Goal: Obtain resource: Download file/media

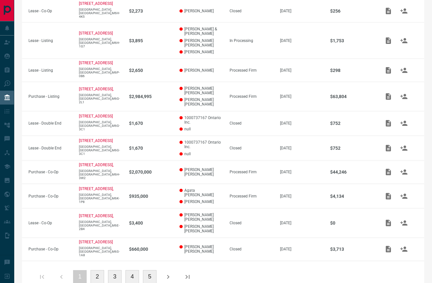
scroll to position [138, 0]
click at [98, 271] on button "2" at bounding box center [98, 278] width 14 height 14
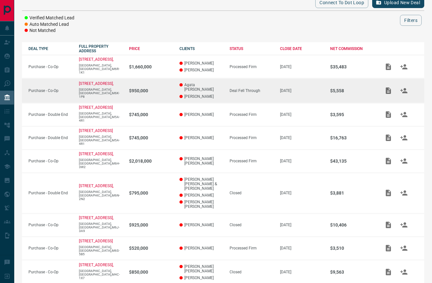
scroll to position [80, 0]
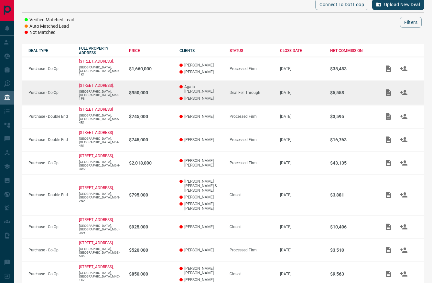
click at [321, 90] on icon "Add / View Documents" at bounding box center [388, 93] width 5 height 6
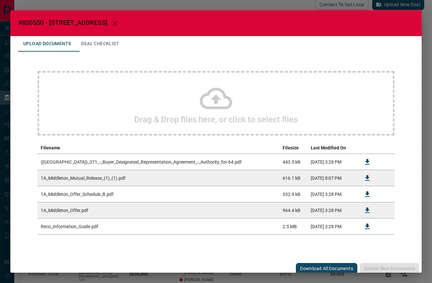
click at [180, 125] on div "Drag & Drop files here, or click to select files" at bounding box center [215, 103] width 357 height 65
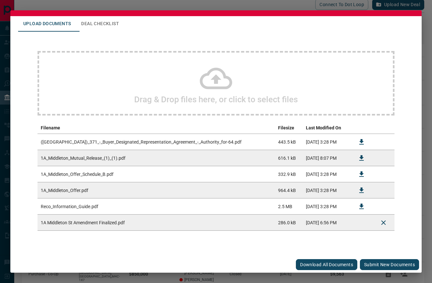
scroll to position [20, 0]
click at [321, 265] on button "Submit new documents" at bounding box center [389, 265] width 59 height 11
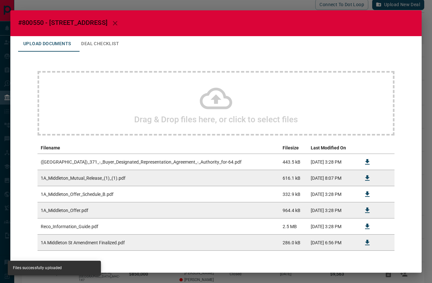
scroll to position [0, 0]
click at [115, 23] on icon "button" at bounding box center [115, 23] width 5 height 5
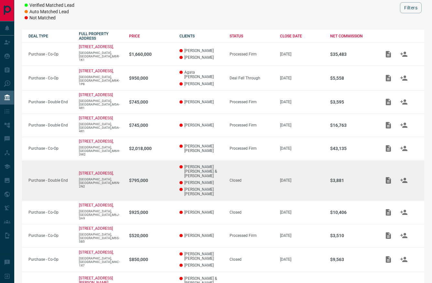
scroll to position [93, 0]
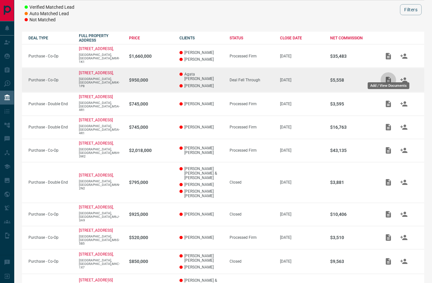
click at [321, 77] on icon "Add / View Documents" at bounding box center [388, 80] width 5 height 6
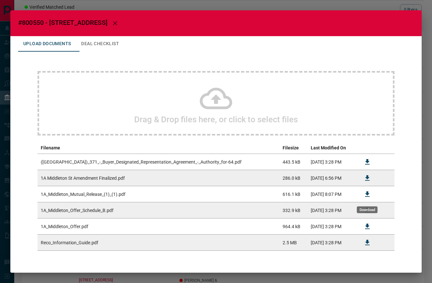
click at [321, 194] on icon "Download" at bounding box center [367, 195] width 8 height 8
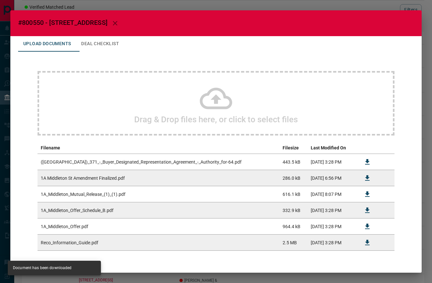
click at [117, 24] on icon "button" at bounding box center [115, 23] width 8 height 8
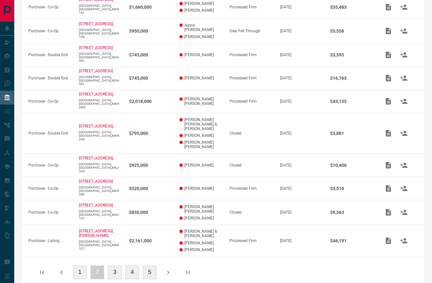
scroll to position [142, 0]
click at [79, 267] on button "1" at bounding box center [80, 273] width 14 height 14
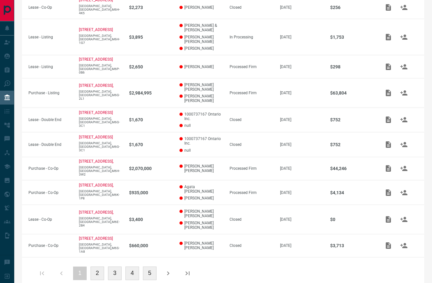
scroll to position [138, 0]
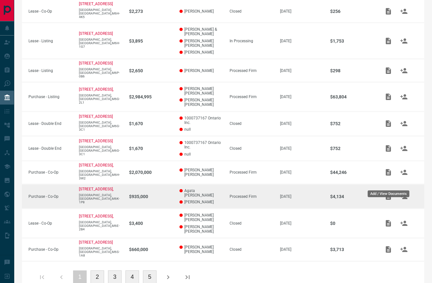
click at [321, 194] on icon "Add / View Documents" at bounding box center [388, 197] width 5 height 6
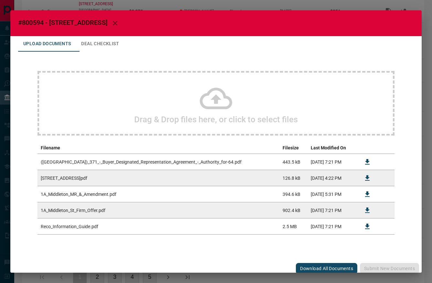
click at [321, 198] on button "Download" at bounding box center [367, 195] width 16 height 16
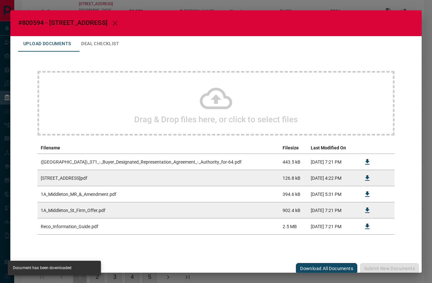
click at [113, 19] on button "button" at bounding box center [115, 24] width 16 height 16
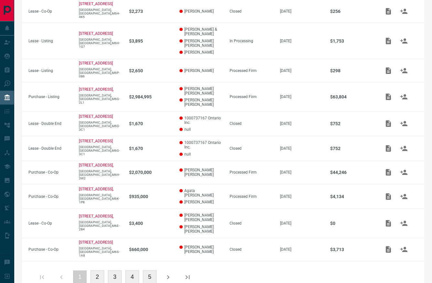
click at [100, 271] on button "2" at bounding box center [98, 278] width 14 height 14
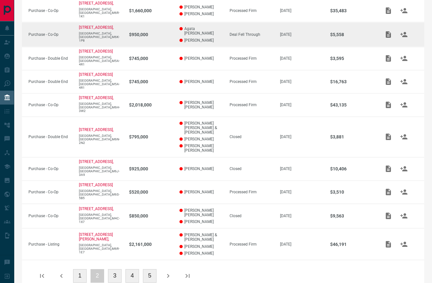
scroll to position [138, 0]
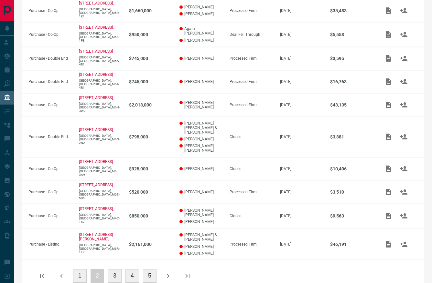
click at [111, 270] on button "3" at bounding box center [115, 277] width 14 height 14
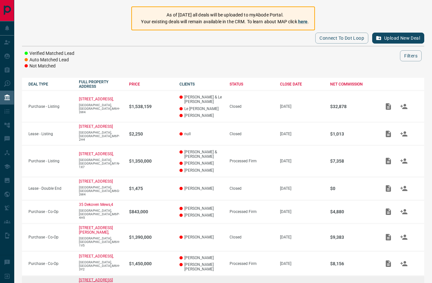
scroll to position [47, 0]
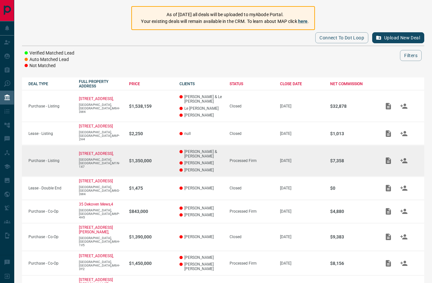
click at [101, 173] on td "[STREET_ADDRESS]" at bounding box center [97, 161] width 50 height 32
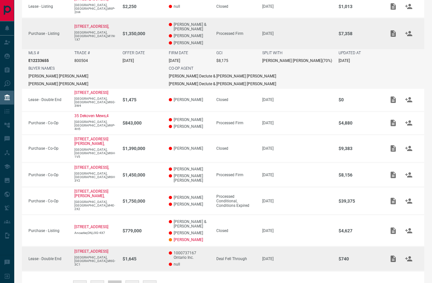
scroll to position [174, 0]
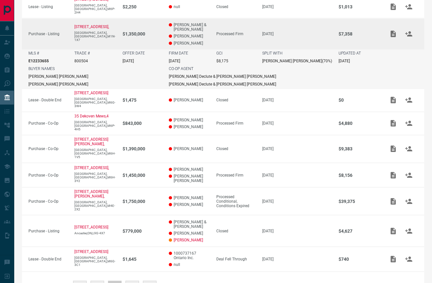
click at [129, 281] on button "4" at bounding box center [132, 288] width 14 height 14
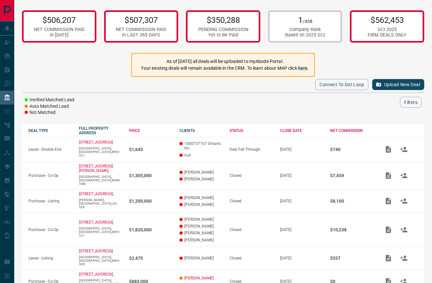
scroll to position [0, 0]
